Goal: Task Accomplishment & Management: Use online tool/utility

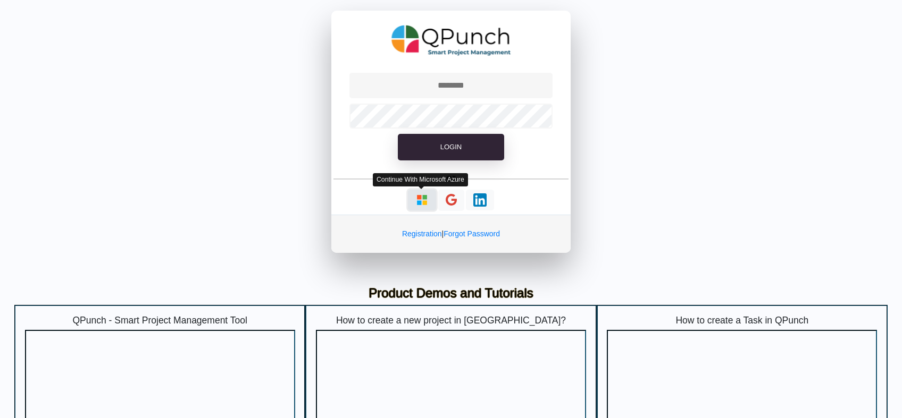
click at [419, 205] on img "button" at bounding box center [421, 200] width 13 height 13
type input "**********"
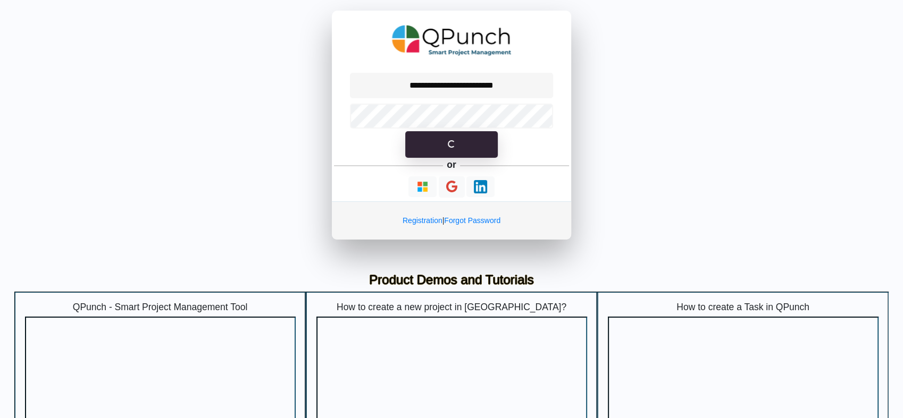
select select "**********"
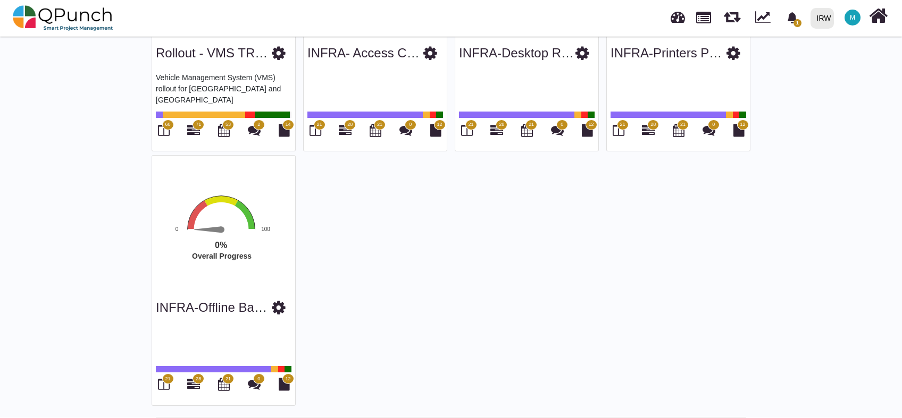
scroll to position [1246, 0]
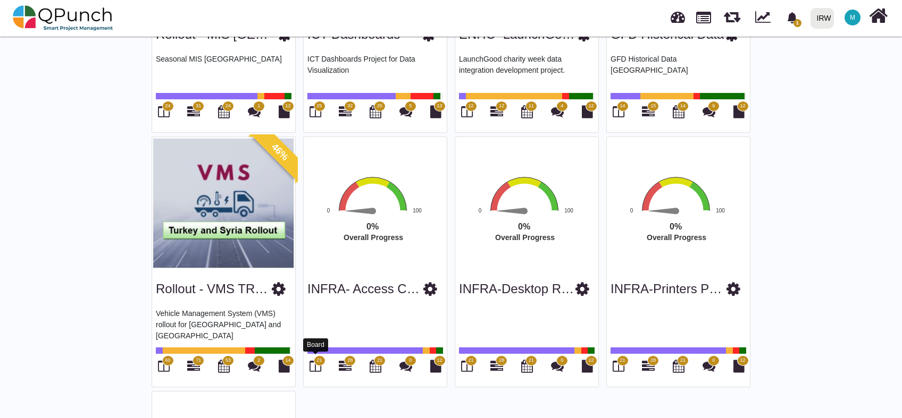
click at [317, 362] on icon at bounding box center [315, 366] width 12 height 13
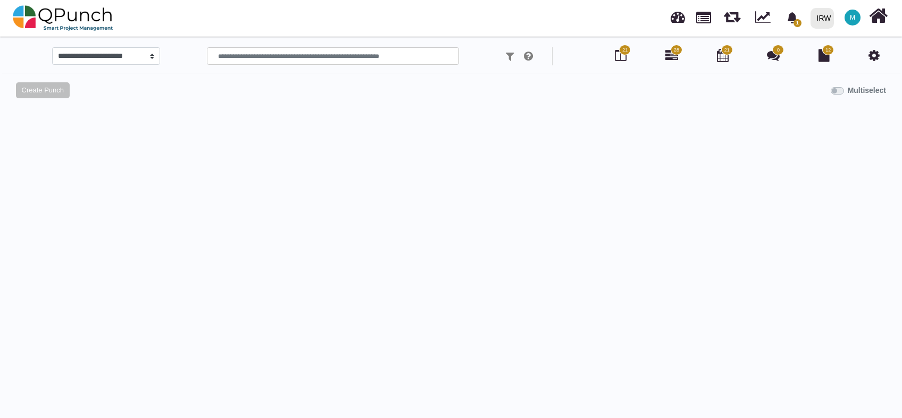
select select
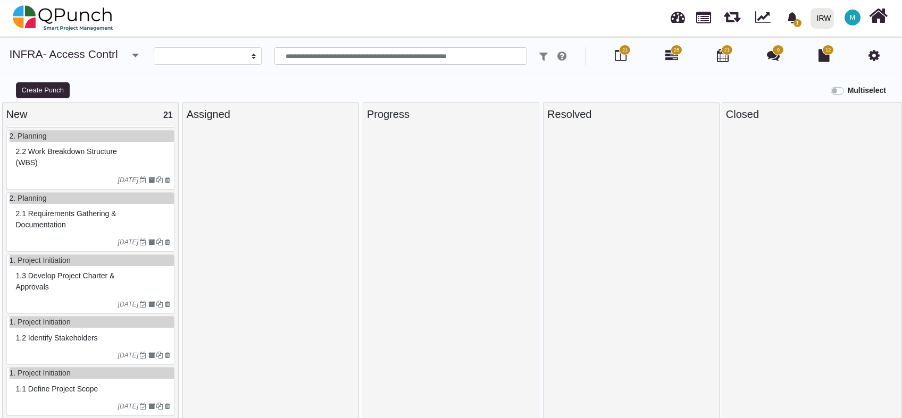
scroll to position [11, 0]
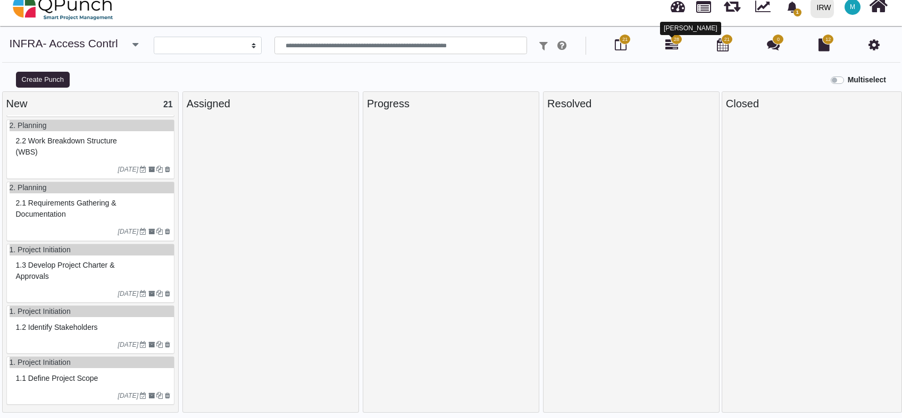
click at [672, 47] on icon at bounding box center [671, 44] width 13 height 13
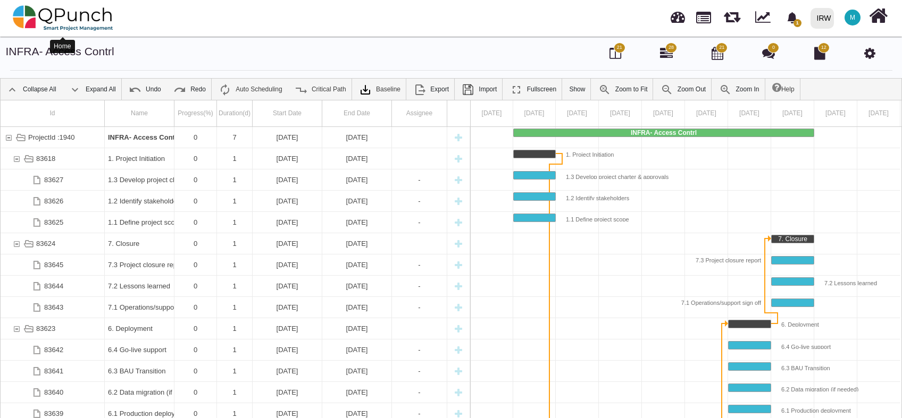
click at [83, 15] on img at bounding box center [63, 18] width 100 height 32
select select "**********"
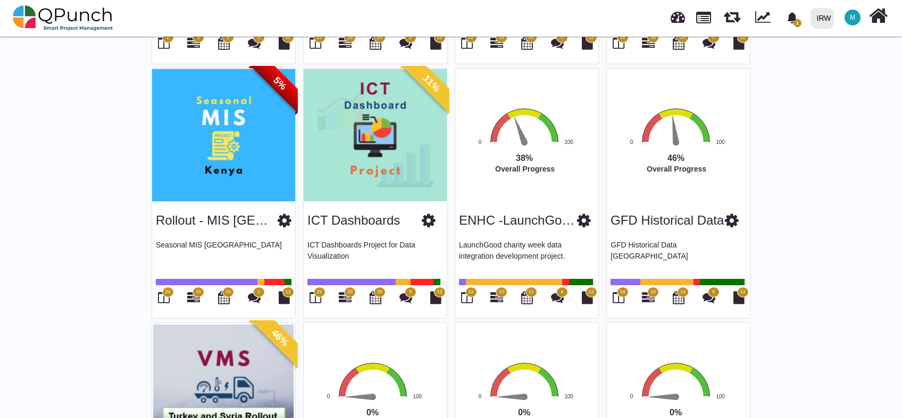
scroll to position [1002, 0]
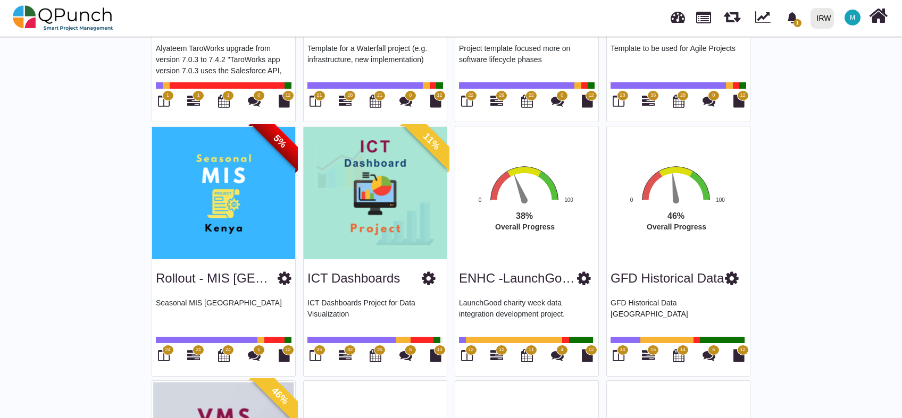
click at [245, 205] on img at bounding box center [223, 193] width 143 height 133
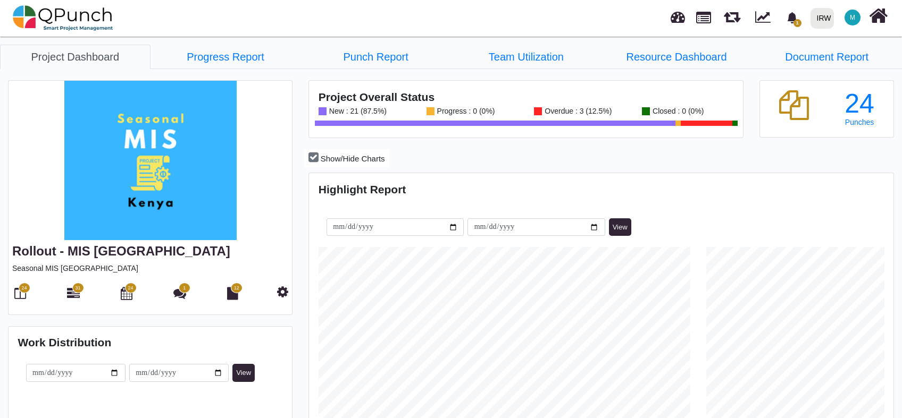
click at [21, 289] on span "24" at bounding box center [23, 288] width 5 height 7
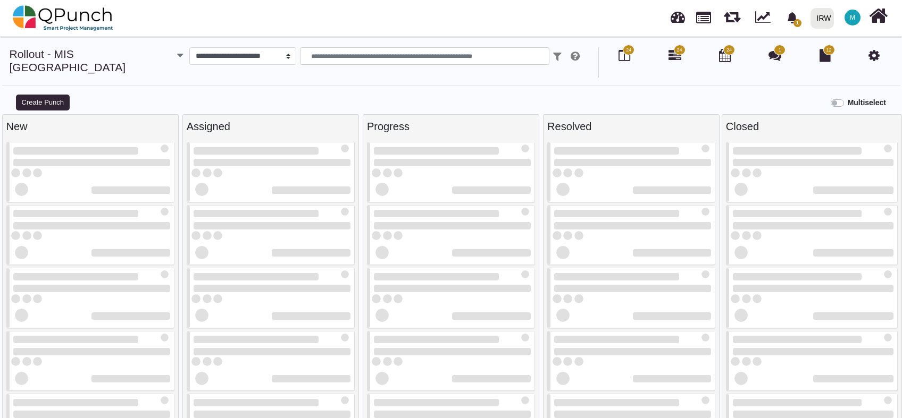
select select
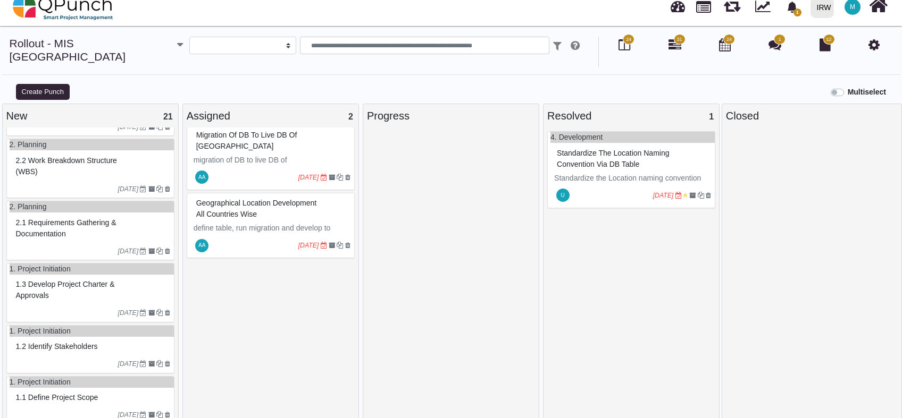
scroll to position [826, 0]
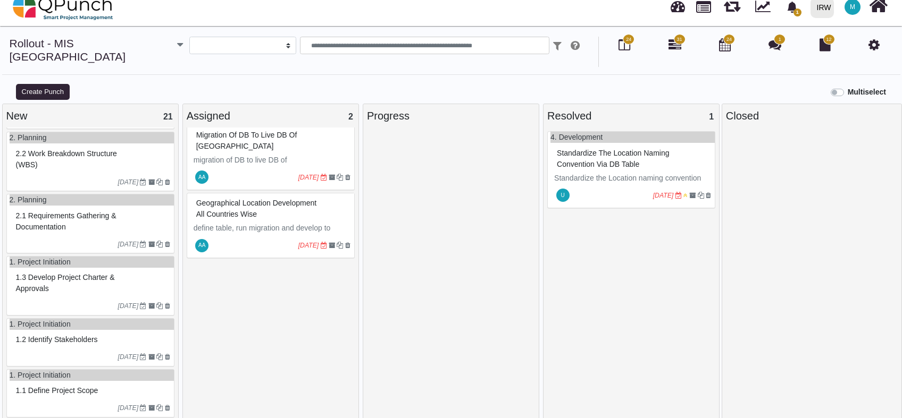
click at [62, 387] on span "1.1 Define project scope" at bounding box center [57, 391] width 82 height 9
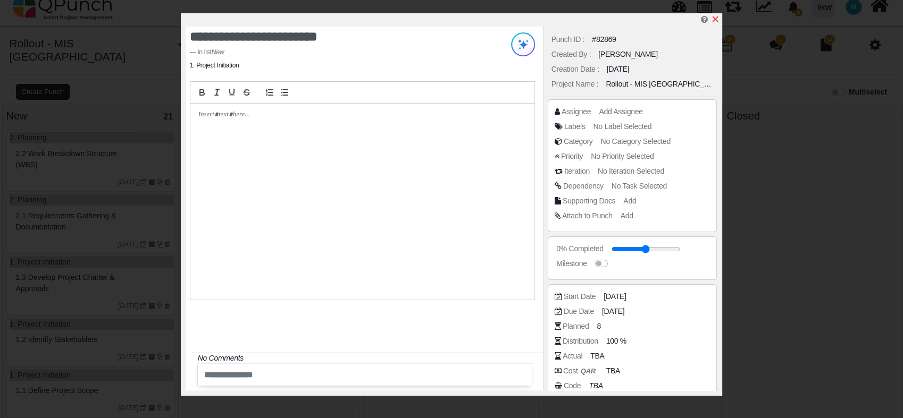
click at [715, 21] on icon "x" at bounding box center [715, 19] width 9 height 9
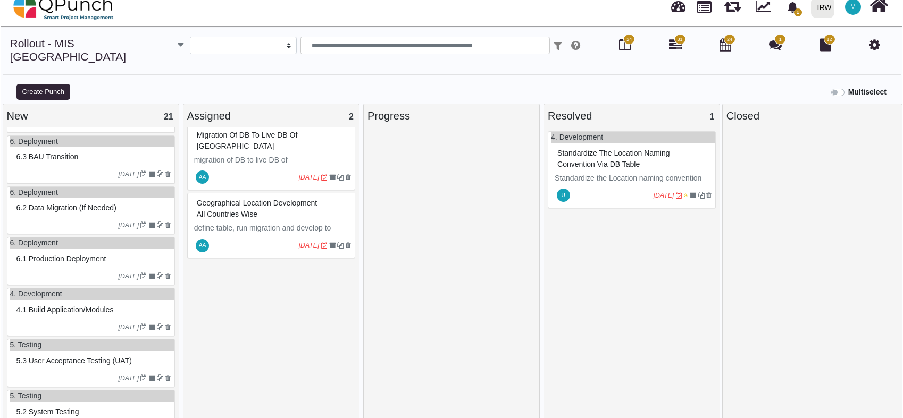
scroll to position [196, 0]
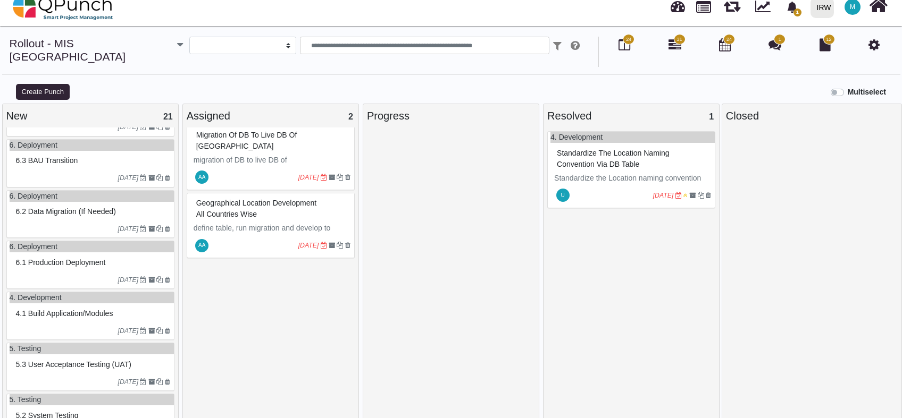
click at [77, 207] on span "6.2 Data migration (if needed)" at bounding box center [66, 211] width 100 height 9
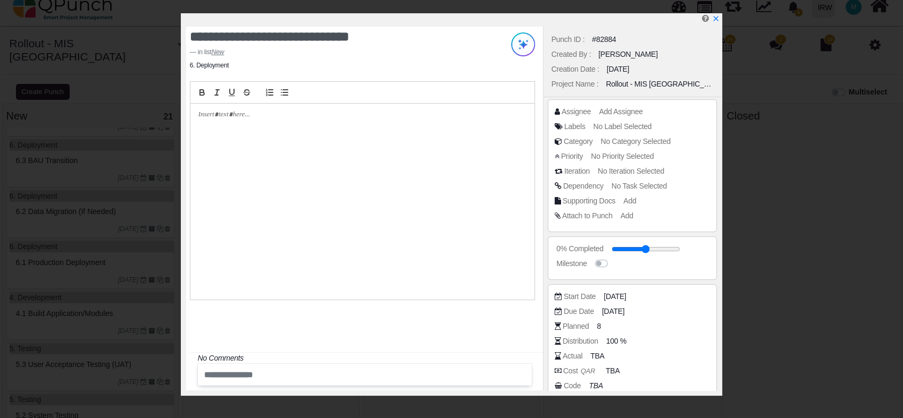
click at [631, 172] on span "No Iteration Selected" at bounding box center [631, 171] width 66 height 9
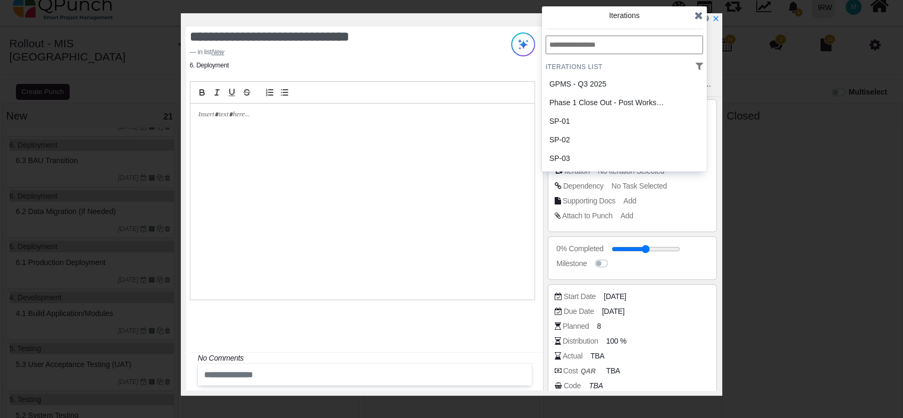
click at [747, 140] on div "**********" at bounding box center [451, 209] width 903 height 418
click at [523, 184] on div at bounding box center [362, 202] width 344 height 196
click at [700, 18] on icon at bounding box center [698, 15] width 9 height 11
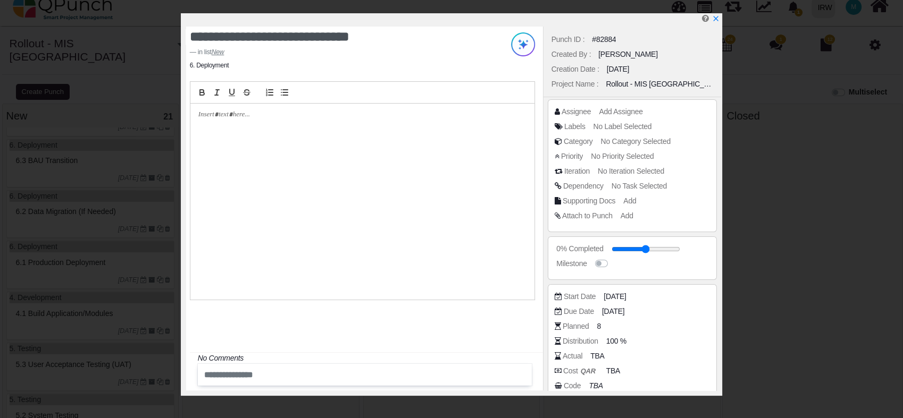
click at [627, 187] on span "No Task Selected" at bounding box center [638, 186] width 55 height 9
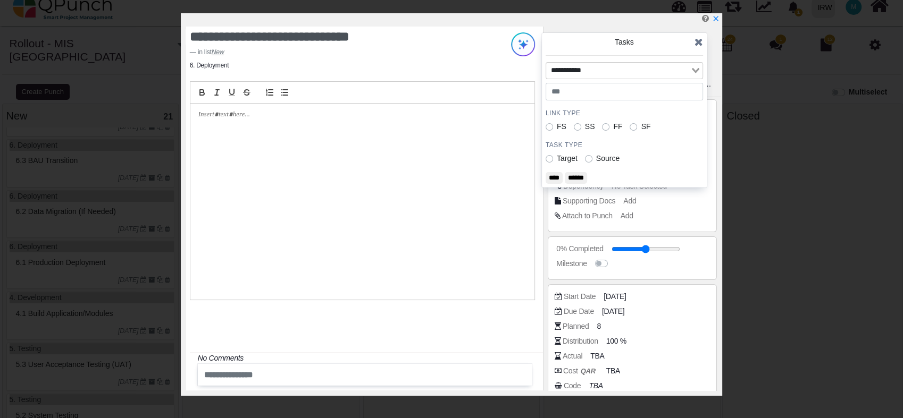
click at [694, 70] on icon "Search for option" at bounding box center [695, 70] width 7 height 5
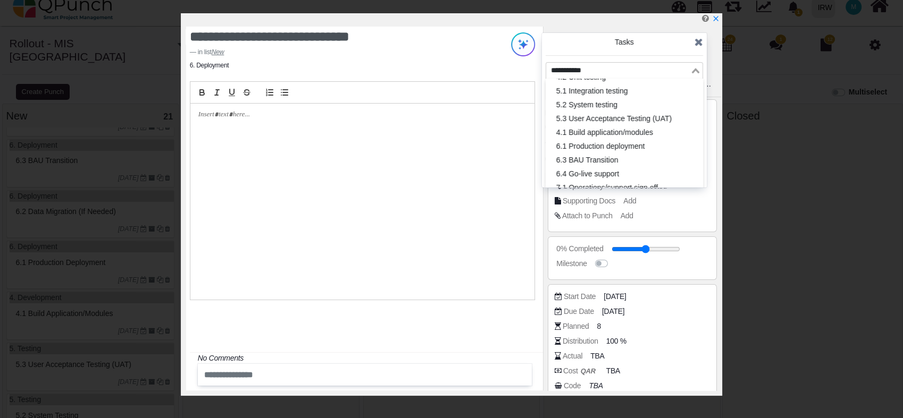
scroll to position [238, 0]
click at [490, 230] on div at bounding box center [362, 202] width 344 height 196
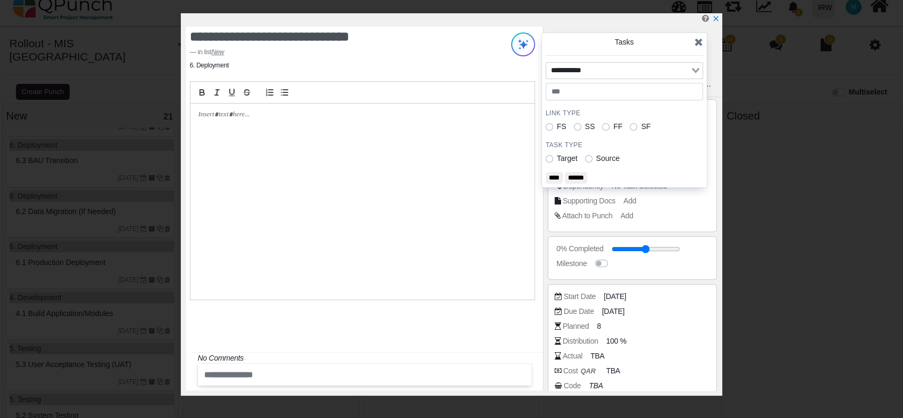
click at [697, 44] on icon at bounding box center [698, 42] width 9 height 11
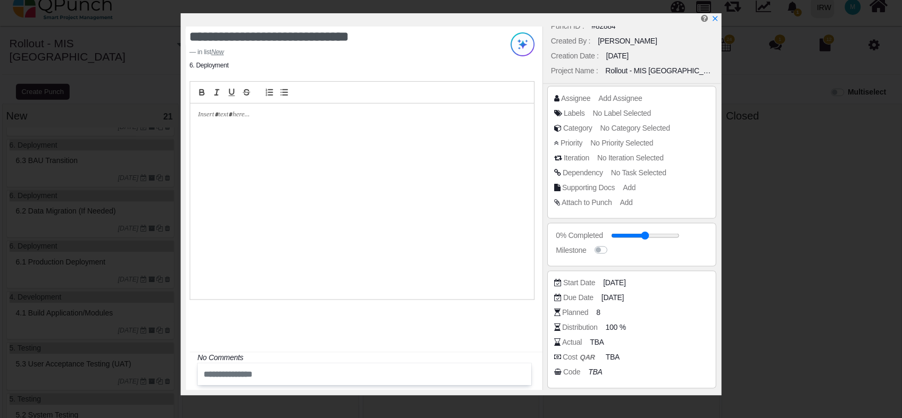
scroll to position [0, 0]
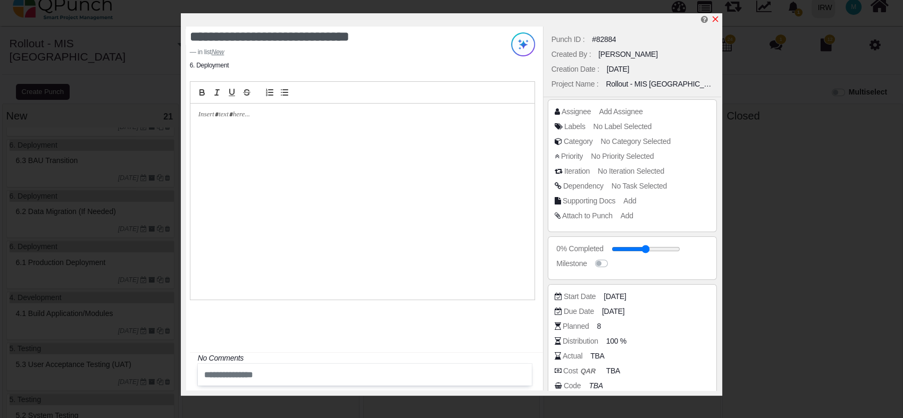
click at [717, 21] on icon "x" at bounding box center [716, 19] width 6 height 6
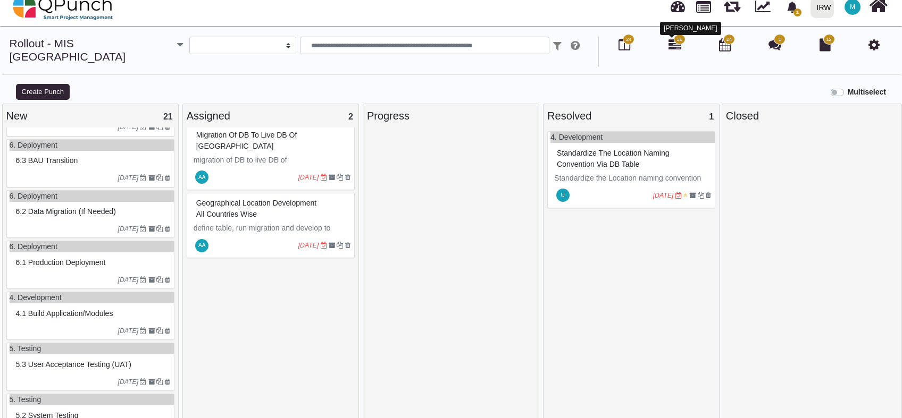
click at [671, 48] on icon at bounding box center [674, 44] width 13 height 13
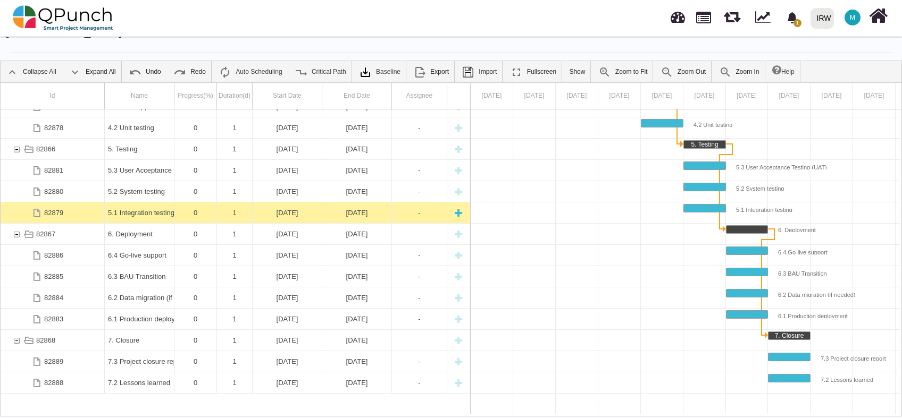
scroll to position [322, 0]
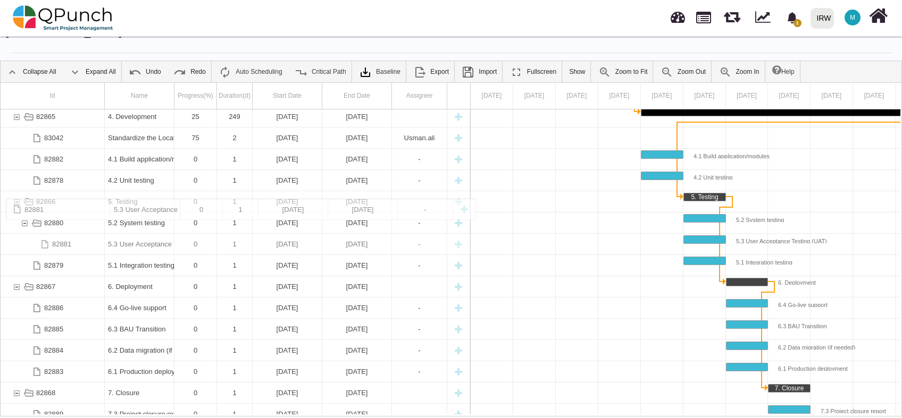
drag, startPoint x: 82, startPoint y: 208, endPoint x: 43, endPoint y: 204, distance: 40.1
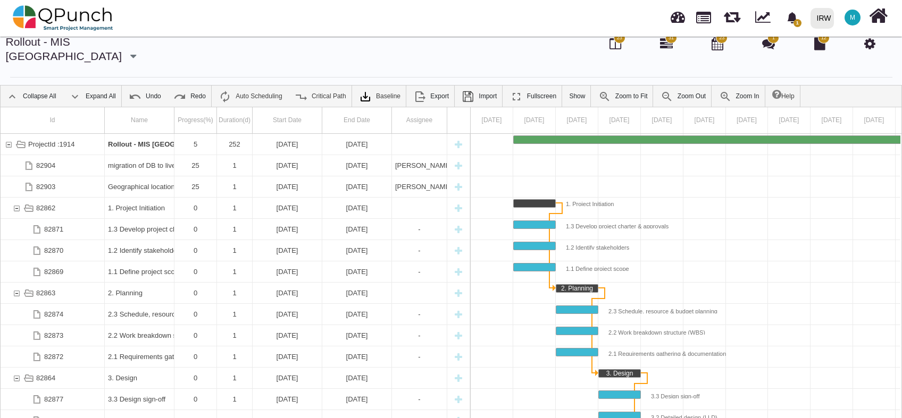
scroll to position [0, 0]
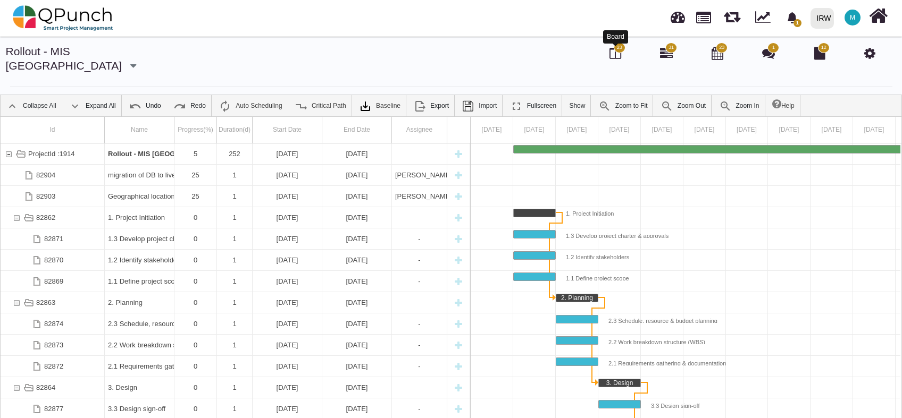
click at [612, 56] on icon at bounding box center [615, 53] width 12 height 13
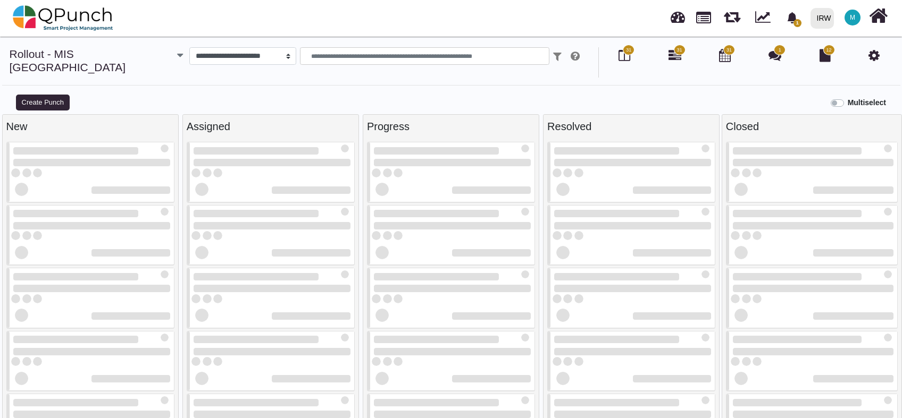
select select
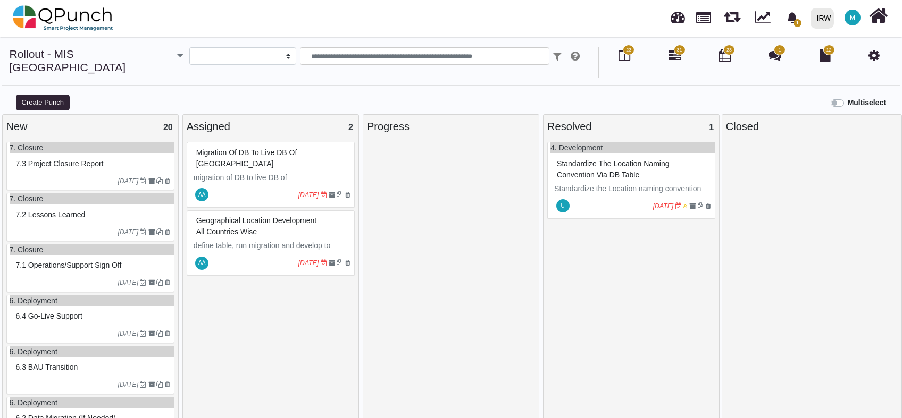
click at [672, 57] on icon at bounding box center [674, 55] width 13 height 13
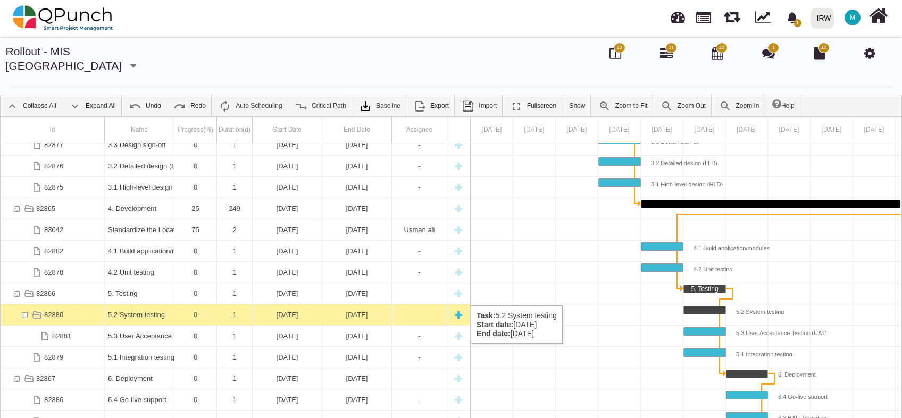
scroll to position [317, 0]
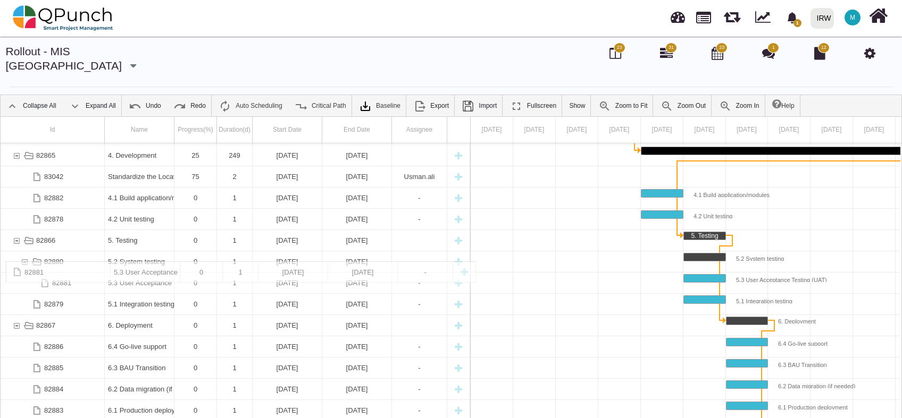
drag, startPoint x: 61, startPoint y: 269, endPoint x: 74, endPoint y: 267, distance: 12.9
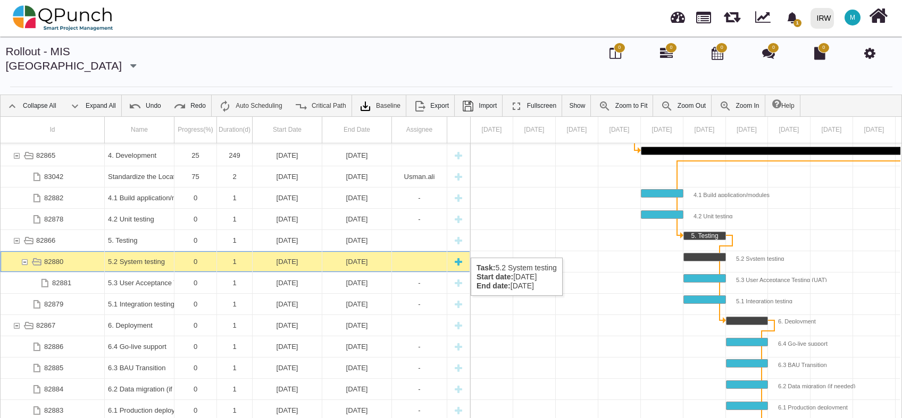
click at [25, 252] on div "82880" at bounding box center [25, 262] width 10 height 21
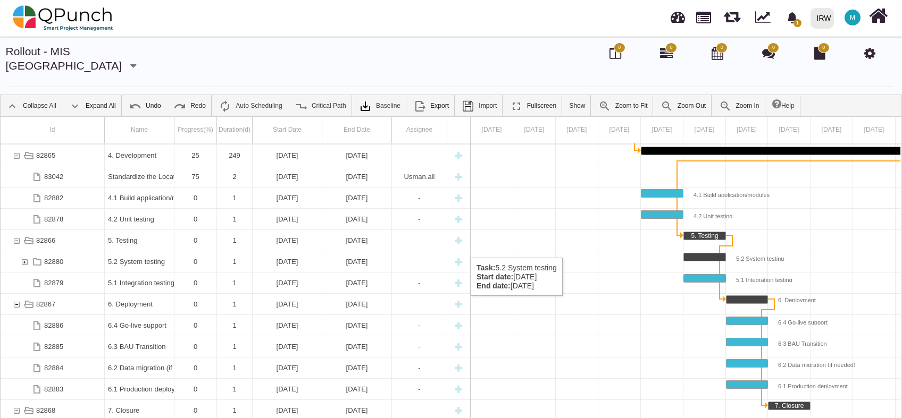
click at [25, 252] on div "82880" at bounding box center [25, 262] width 10 height 21
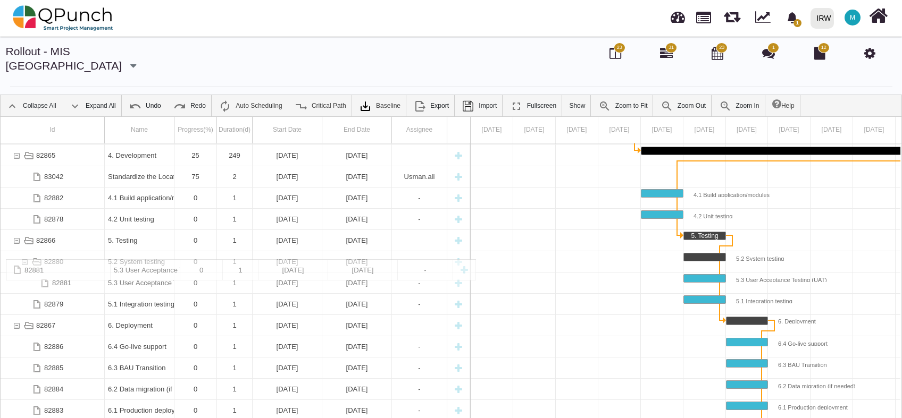
drag, startPoint x: 63, startPoint y: 271, endPoint x: 38, endPoint y: 265, distance: 25.7
drag, startPoint x: 63, startPoint y: 267, endPoint x: 22, endPoint y: 263, distance: 40.6
click at [61, 273] on div "82881" at bounding box center [61, 283] width 19 height 21
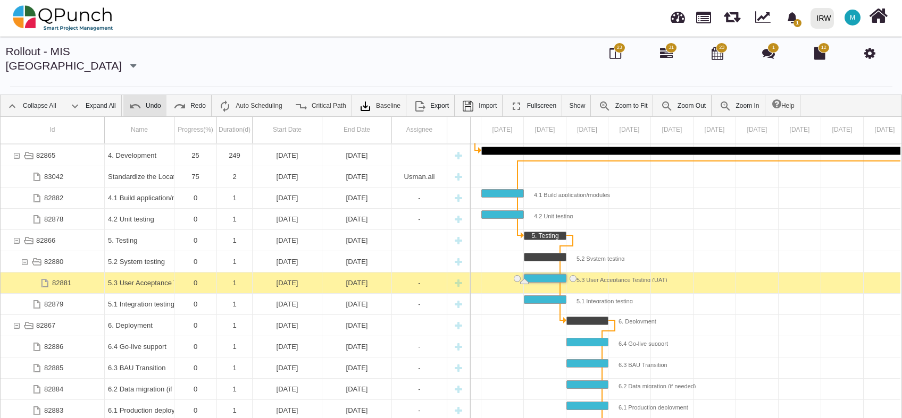
click at [148, 96] on link "Undo" at bounding box center [144, 105] width 43 height 21
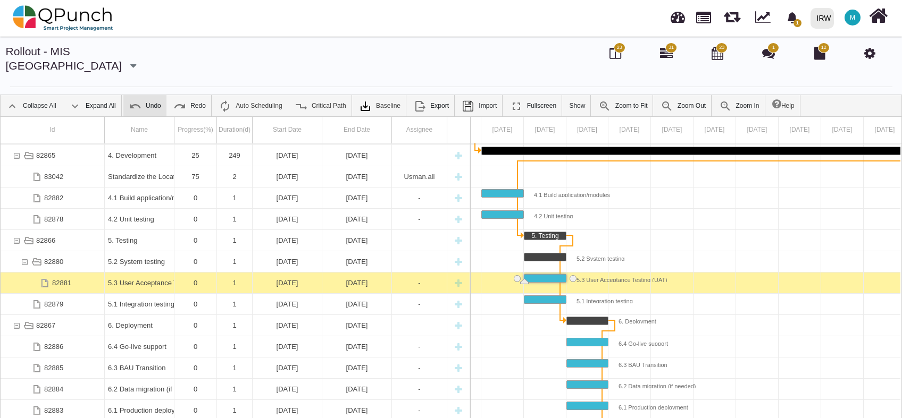
click at [148, 96] on link "Undo" at bounding box center [144, 105] width 43 height 21
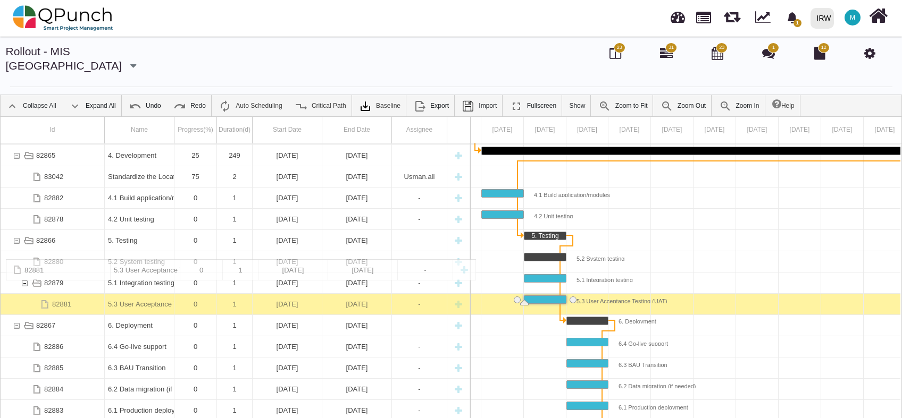
drag, startPoint x: 78, startPoint y: 270, endPoint x: 39, endPoint y: 265, distance: 38.7
click at [140, 100] on img at bounding box center [135, 106] width 13 height 13
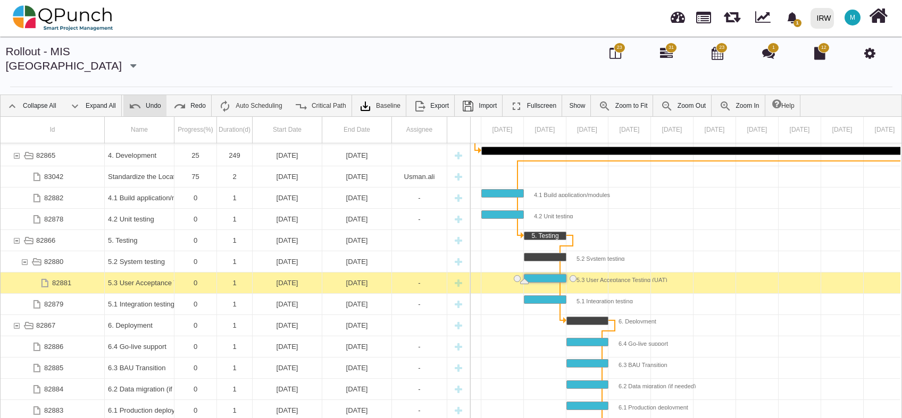
click at [145, 95] on link "Undo" at bounding box center [144, 105] width 43 height 21
click at [148, 95] on link "Undo" at bounding box center [144, 105] width 43 height 21
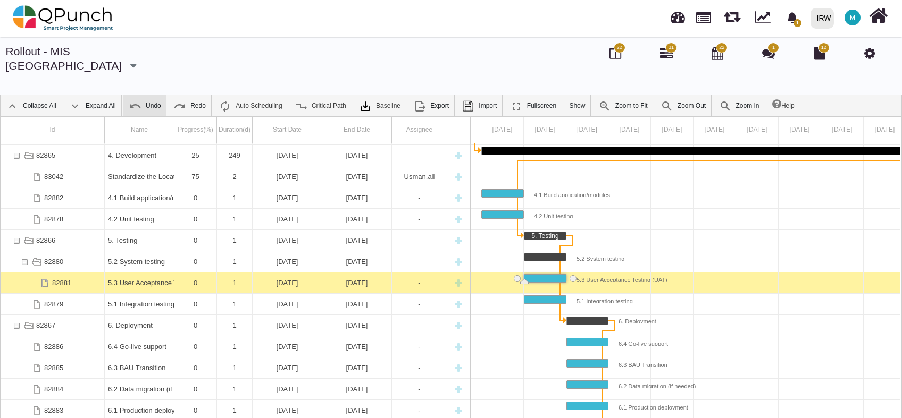
click at [148, 95] on link "Undo" at bounding box center [144, 105] width 43 height 21
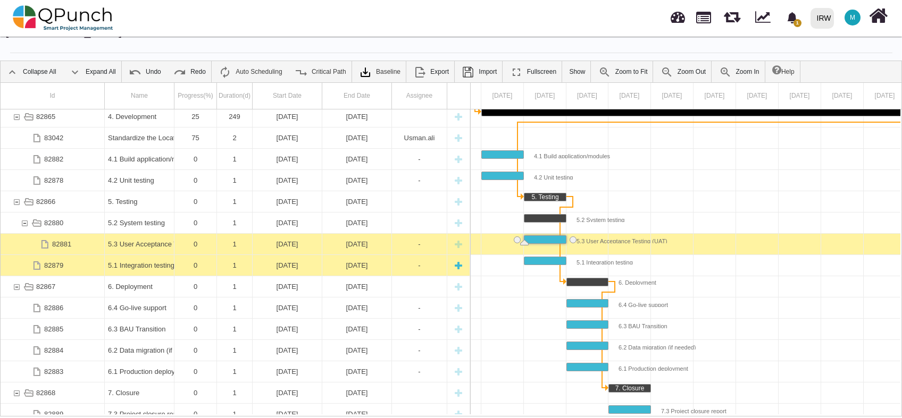
scroll to position [0, 0]
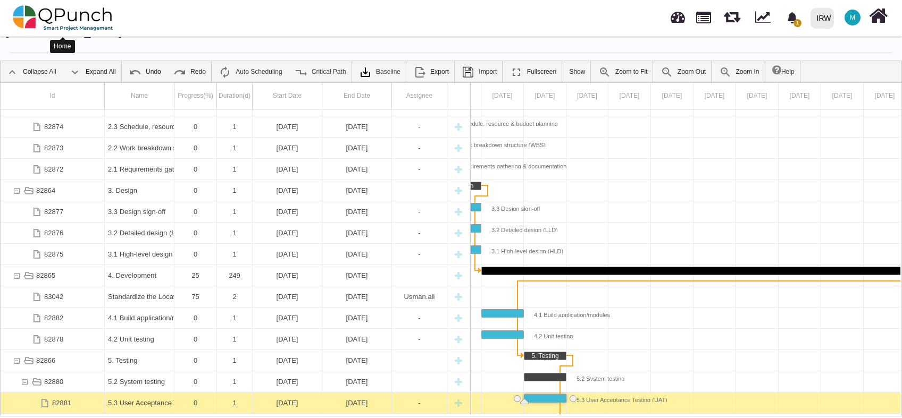
click at [80, 18] on img at bounding box center [63, 18] width 100 height 32
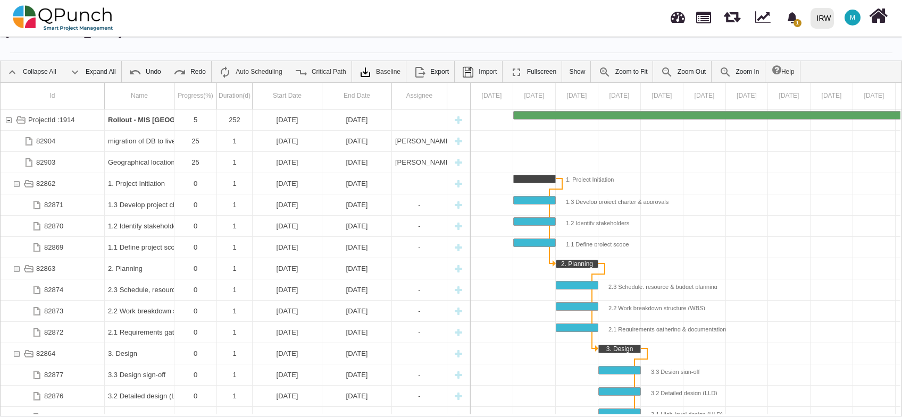
select select "**********"
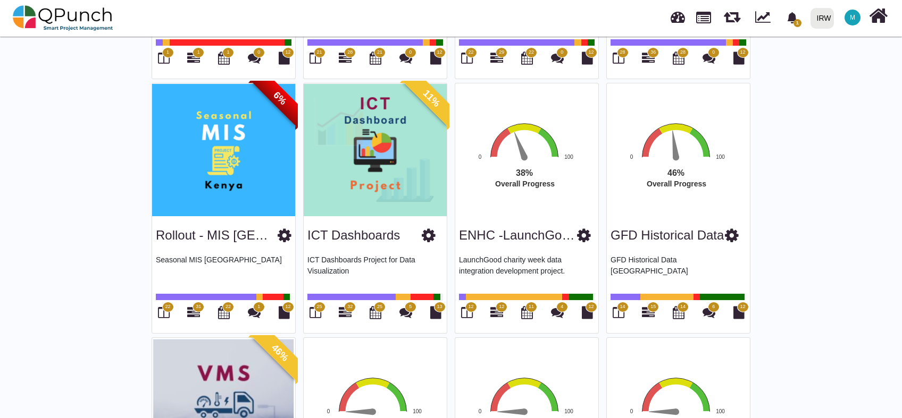
scroll to position [1046, 0]
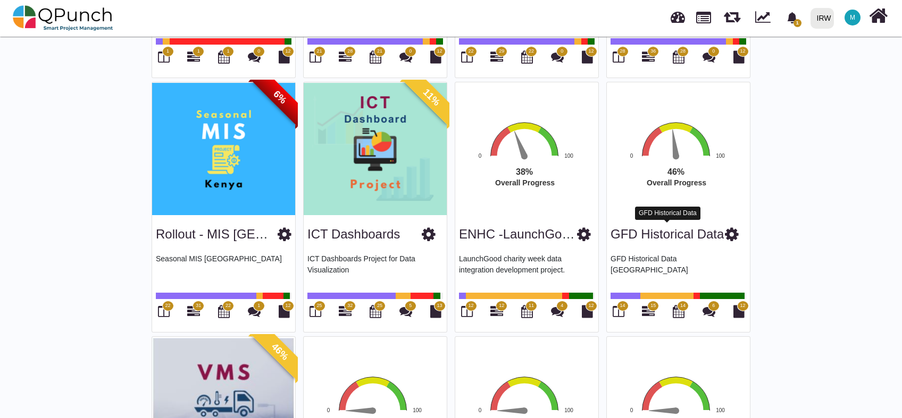
click at [699, 233] on link "GFD Historical Data" at bounding box center [666, 234] width 113 height 14
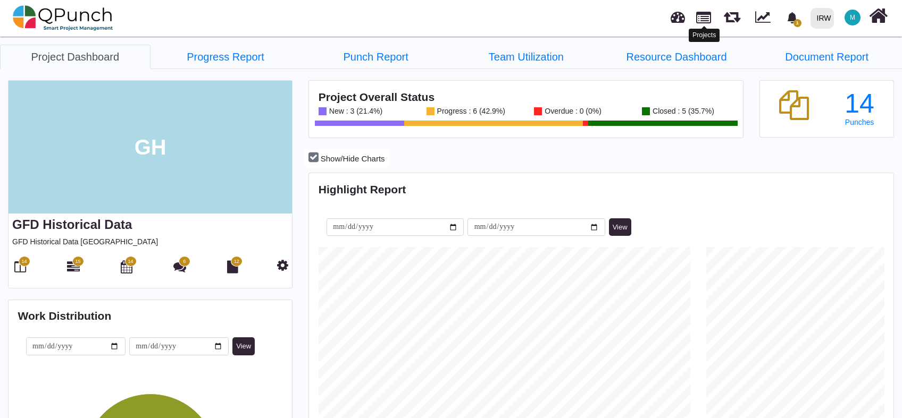
click at [697, 22] on link at bounding box center [703, 16] width 15 height 18
select select "**********"
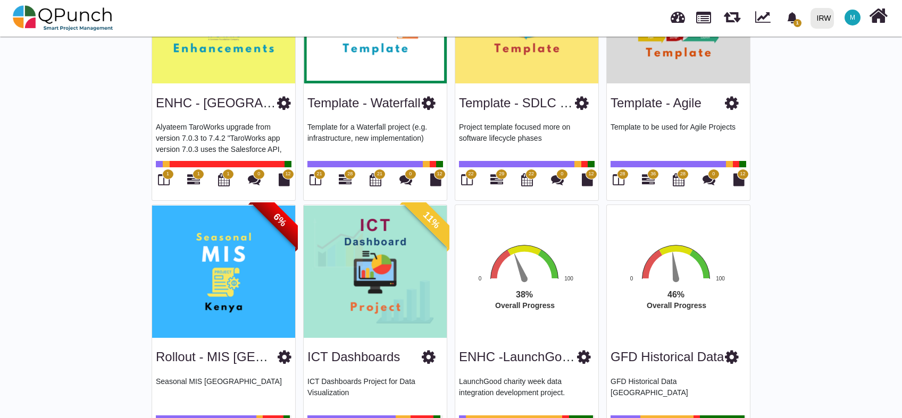
scroll to position [1002, 0]
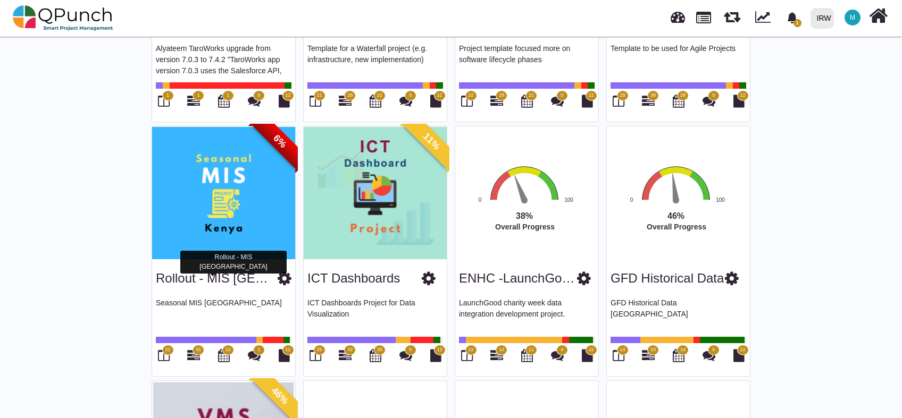
click at [225, 274] on link "Rollout - MIS [GEOGRAPHIC_DATA]" at bounding box center [261, 278] width 210 height 14
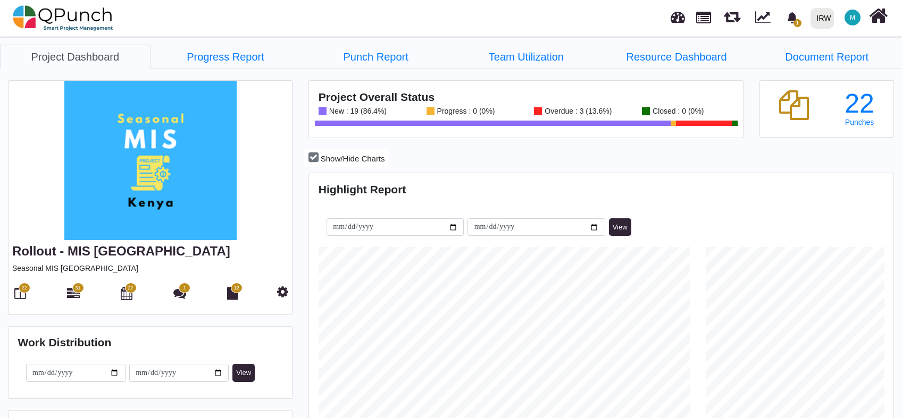
scroll to position [185, 388]
click at [14, 296] on icon at bounding box center [20, 293] width 12 height 13
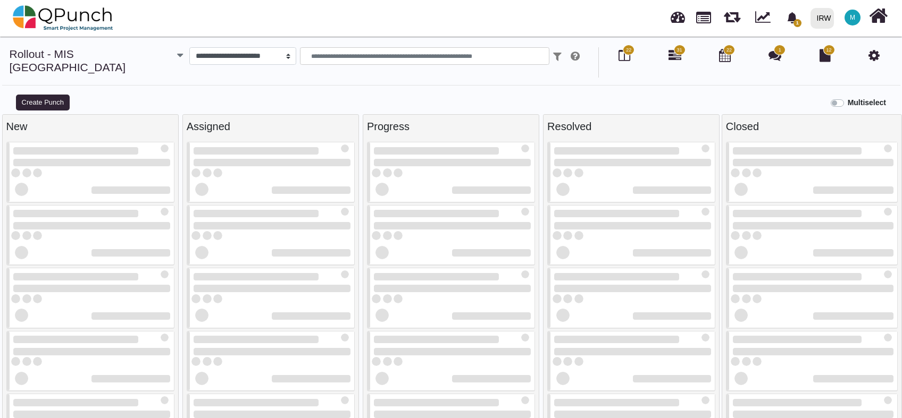
select select
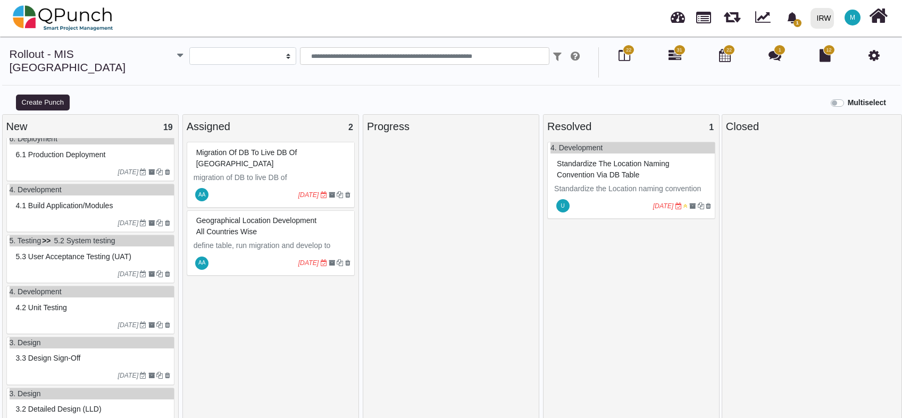
scroll to position [724, 0]
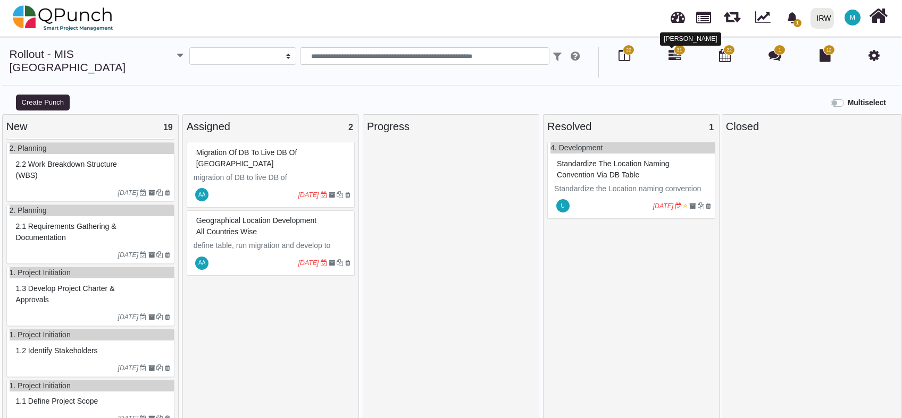
click at [676, 55] on icon at bounding box center [674, 55] width 13 height 13
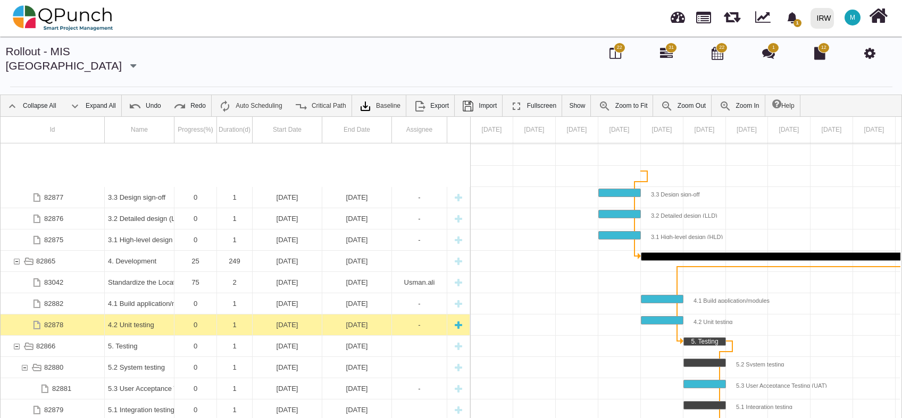
scroll to position [317, 0]
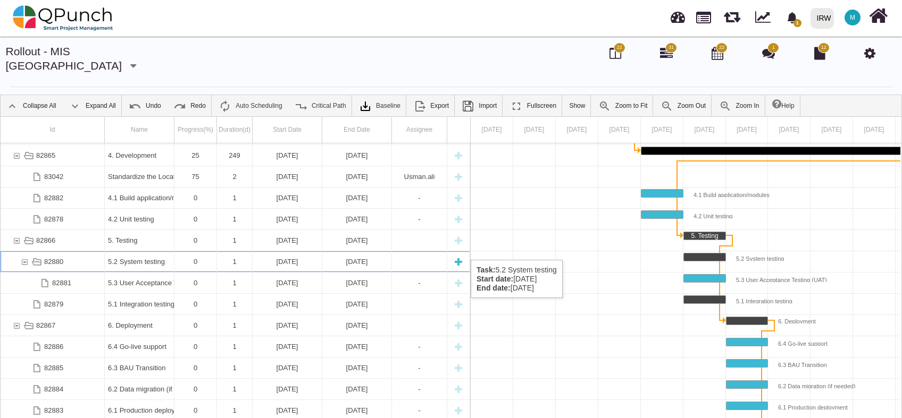
click at [24, 252] on div "82880" at bounding box center [25, 262] width 10 height 21
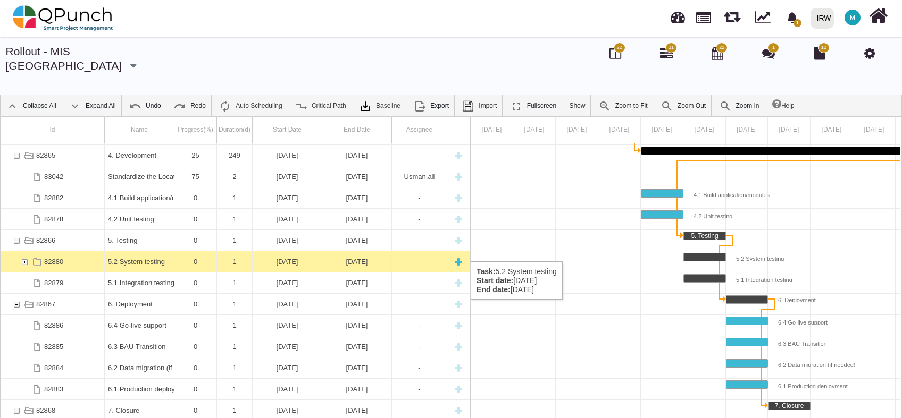
click at [23, 252] on div "82880" at bounding box center [25, 262] width 10 height 21
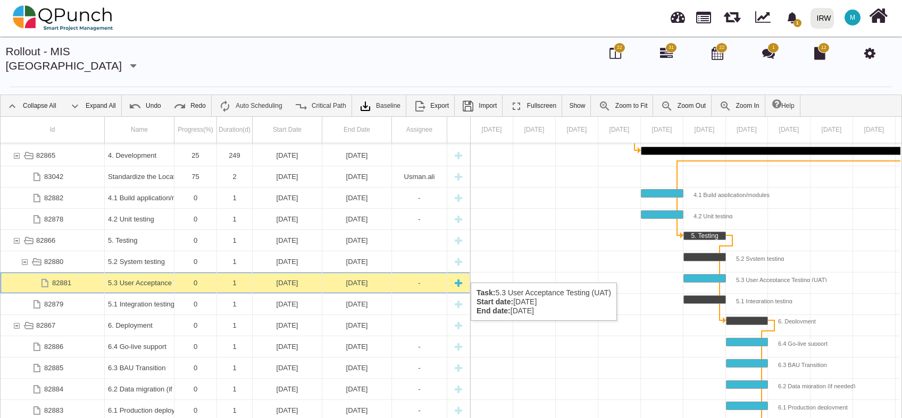
click at [72, 273] on div "82881" at bounding box center [53, 283] width 104 height 21
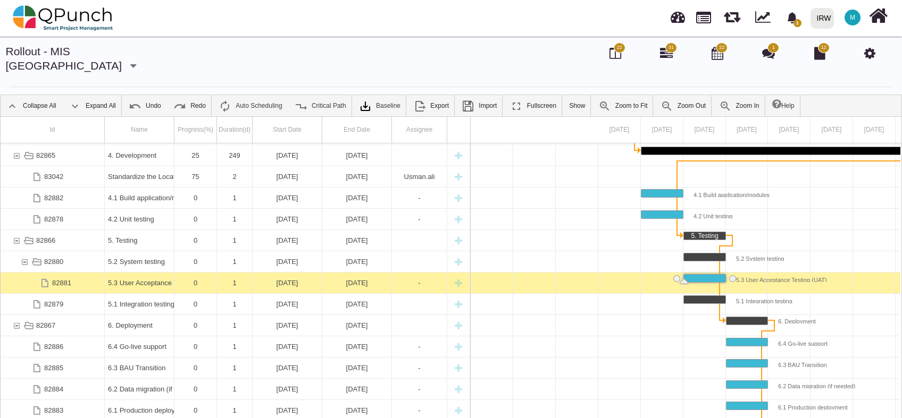
scroll to position [0, 160]
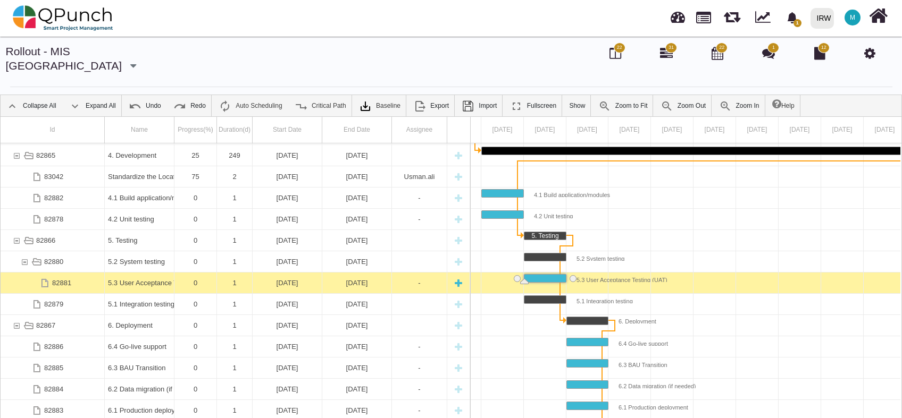
drag, startPoint x: 72, startPoint y: 272, endPoint x: 55, endPoint y: 275, distance: 16.7
click at [55, 275] on div "82881" at bounding box center [61, 283] width 19 height 21
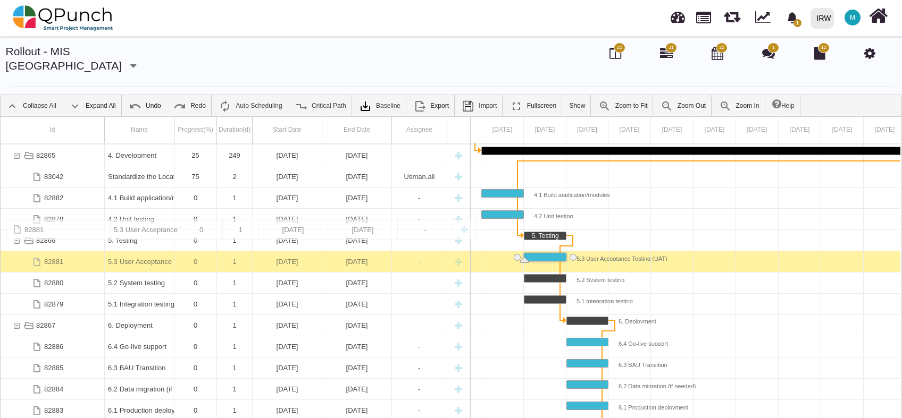
drag, startPoint x: 66, startPoint y: 273, endPoint x: 44, endPoint y: 224, distance: 53.3
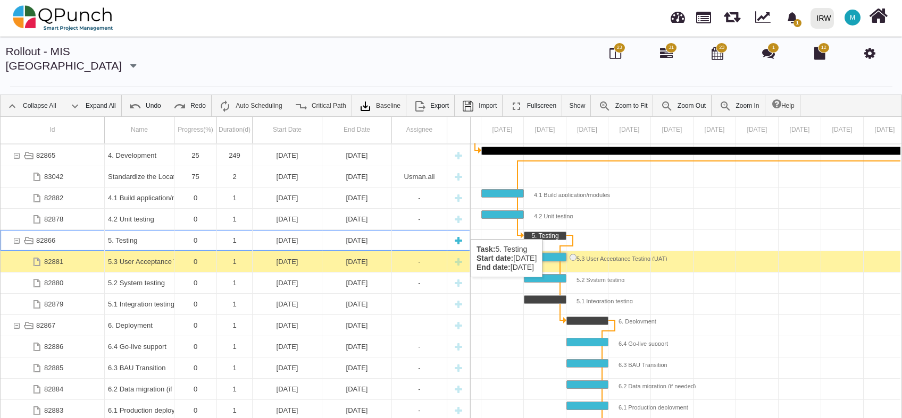
click at [18, 230] on div "82866" at bounding box center [17, 240] width 10 height 21
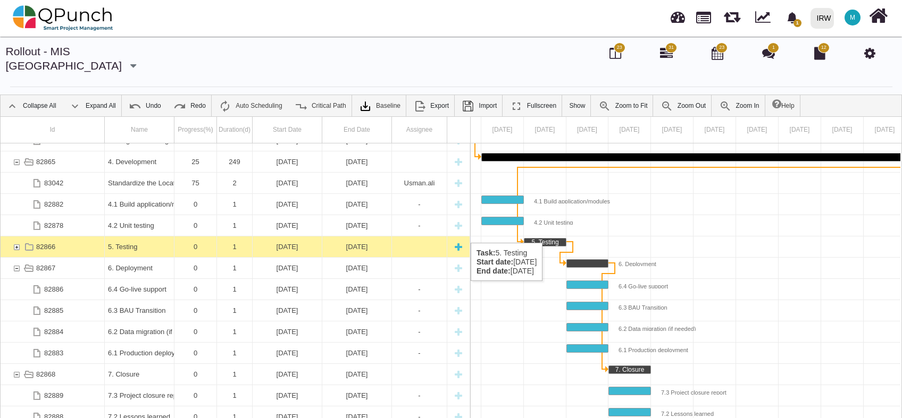
click at [18, 237] on div "82866" at bounding box center [17, 247] width 10 height 21
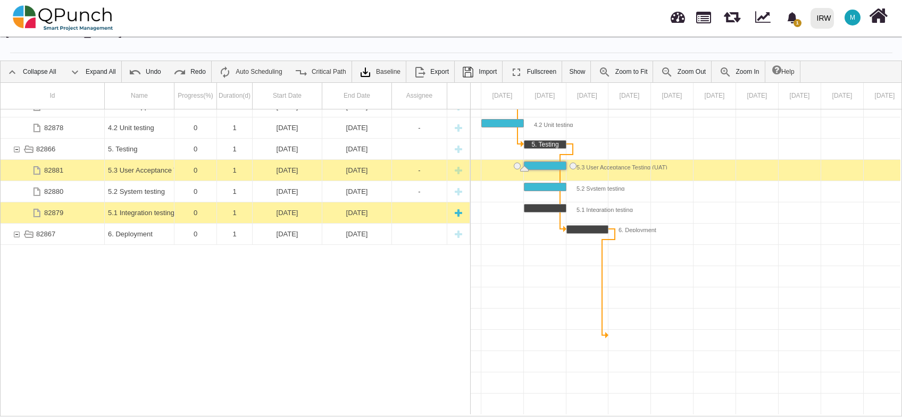
scroll to position [0, 0]
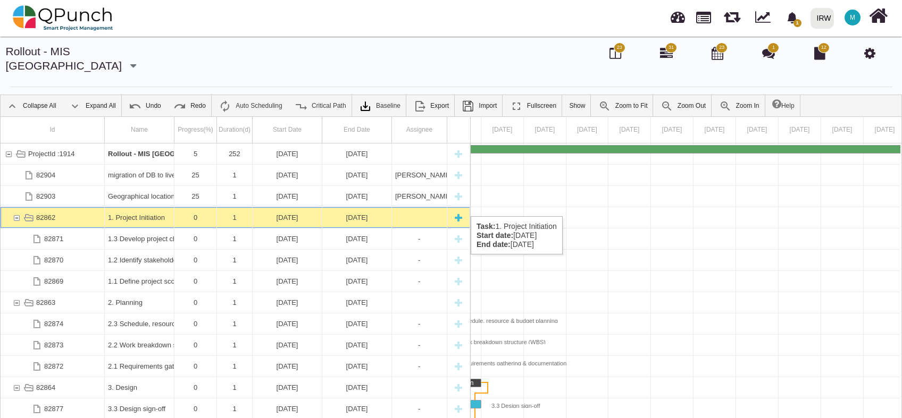
click at [15, 207] on div "82862" at bounding box center [17, 217] width 10 height 21
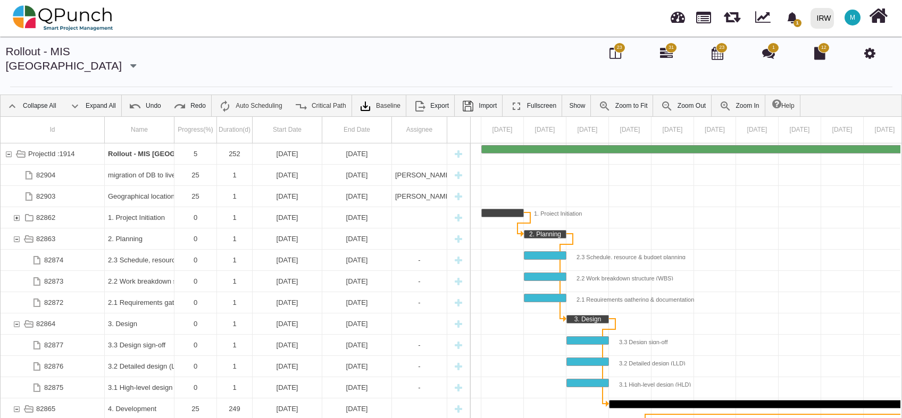
click at [15, 207] on div "82862" at bounding box center [17, 217] width 10 height 21
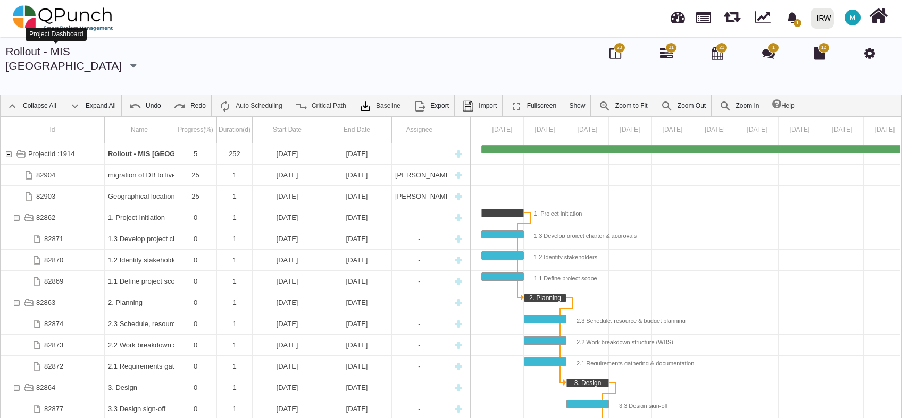
drag, startPoint x: 37, startPoint y: 51, endPoint x: 54, endPoint y: 65, distance: 22.3
click at [37, 51] on link "Rollout - MIS [GEOGRAPHIC_DATA]" at bounding box center [64, 58] width 116 height 27
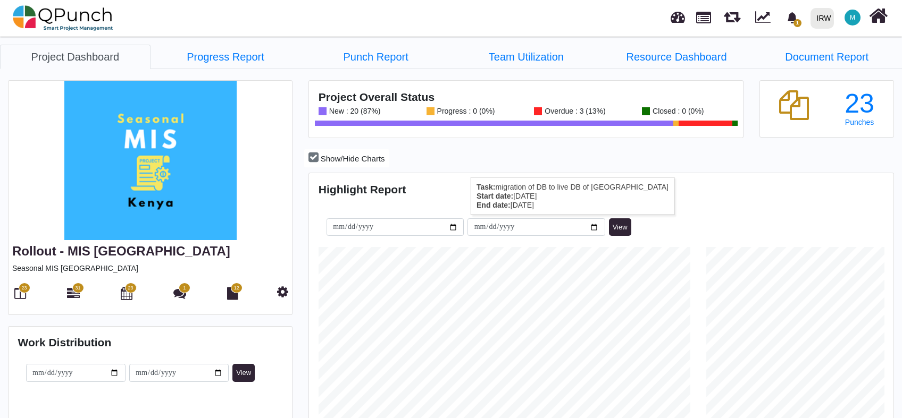
scroll to position [257, 581]
